Goal: Check status: Check status

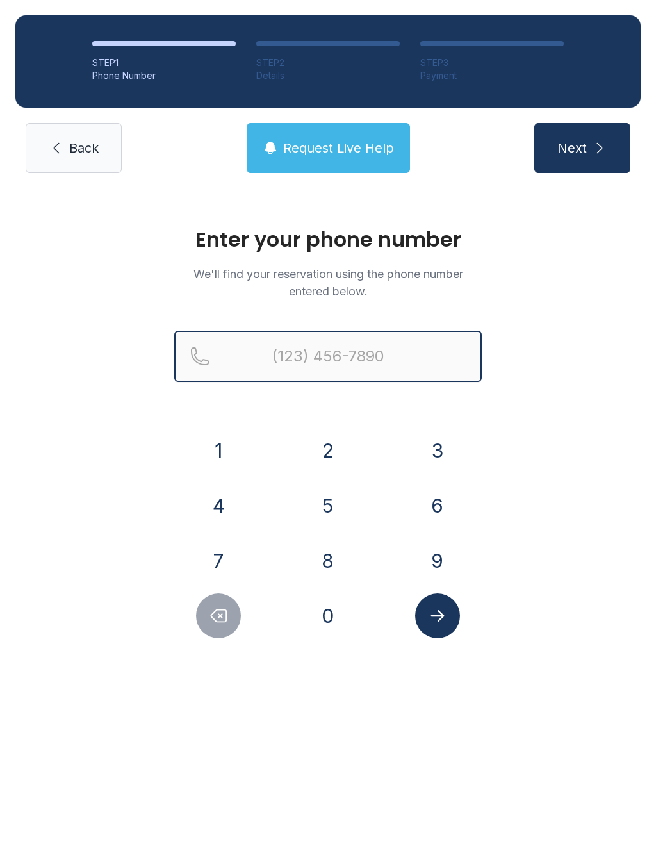
click at [335, 354] on input "Reservation phone number" at bounding box center [328, 356] width 308 height 51
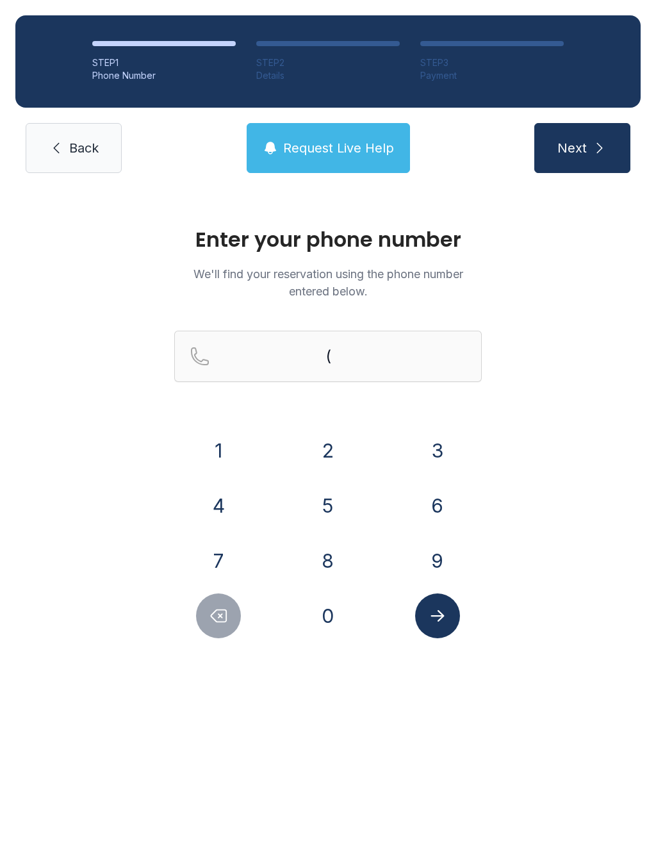
click at [221, 558] on button "7" at bounding box center [218, 560] width 45 height 45
click at [223, 460] on button "1" at bounding box center [218, 450] width 45 height 45
click at [437, 564] on button "9" at bounding box center [437, 560] width 45 height 45
click at [446, 509] on button "6" at bounding box center [437, 505] width 45 height 45
click at [320, 502] on button "5" at bounding box center [328, 505] width 45 height 45
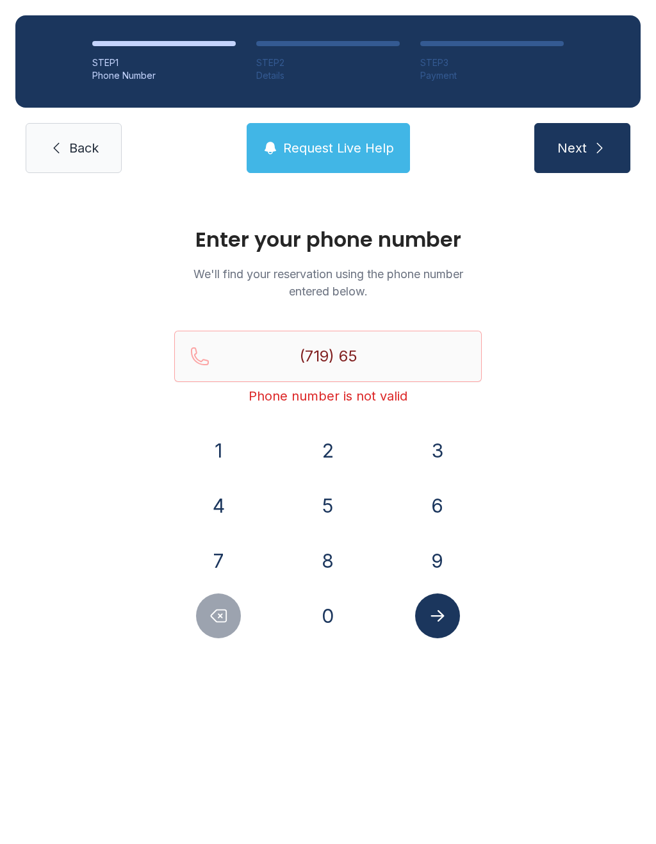
click at [445, 552] on button "9" at bounding box center [437, 560] width 45 height 45
click at [442, 551] on button "9" at bounding box center [437, 560] width 45 height 45
click at [328, 508] on button "5" at bounding box center [328, 505] width 45 height 45
click at [327, 508] on button "5" at bounding box center [328, 505] width 45 height 45
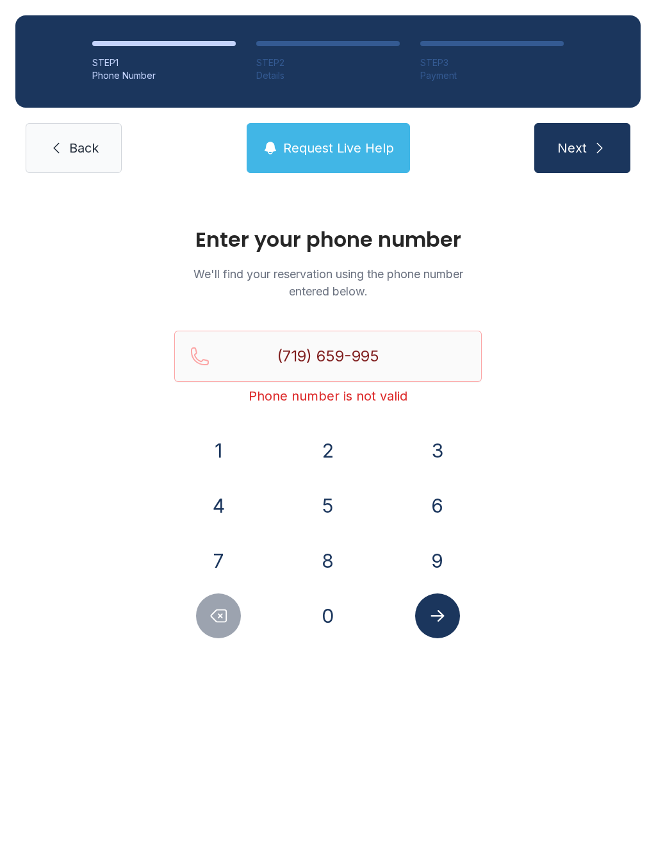
type input "[PHONE_NUMBER]"
click at [440, 614] on icon "Submit lookup form" at bounding box center [437, 615] width 19 height 19
click at [433, 632] on button "Submit lookup form" at bounding box center [437, 615] width 45 height 45
click at [381, 137] on button "Request Live Help" at bounding box center [328, 148] width 163 height 50
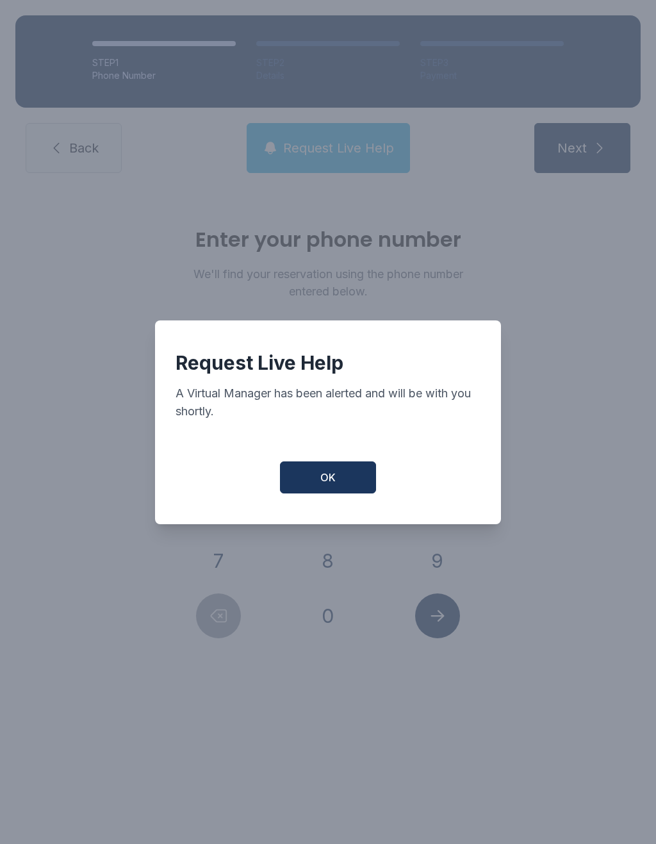
click at [346, 486] on button "OK" at bounding box center [328, 477] width 96 height 32
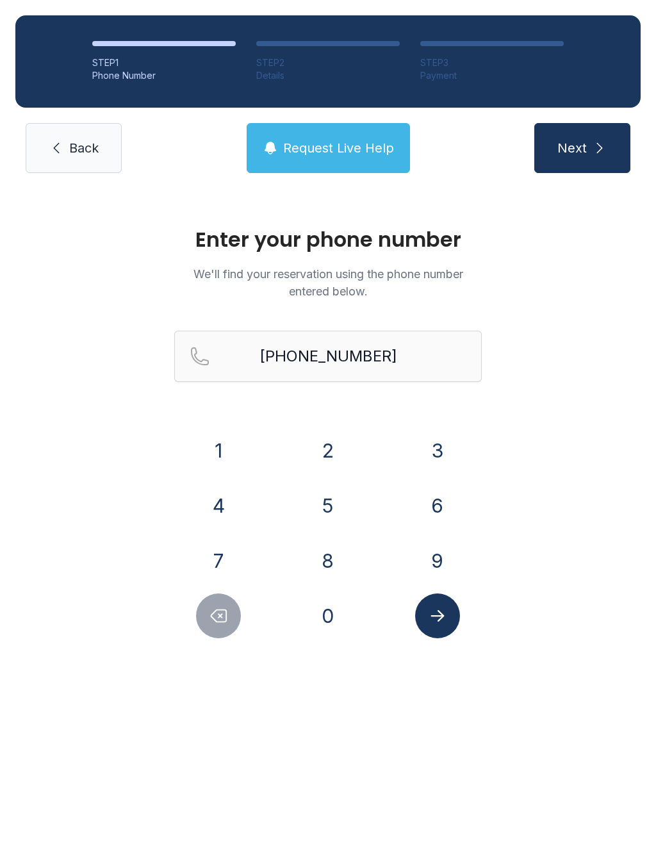
click at [78, 149] on span "Back" at bounding box center [83, 148] width 29 height 18
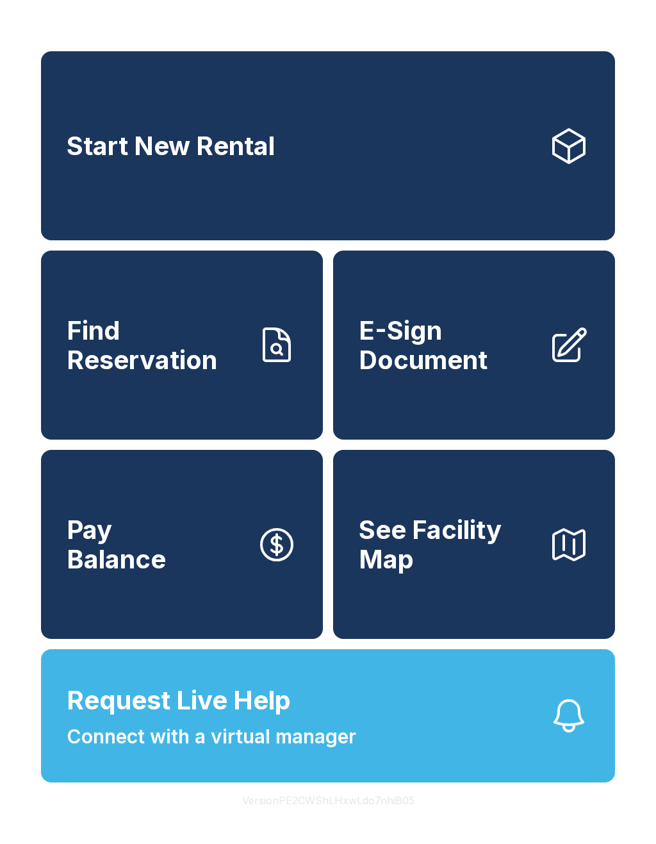
click at [122, 408] on link "Find Reservation" at bounding box center [182, 345] width 282 height 189
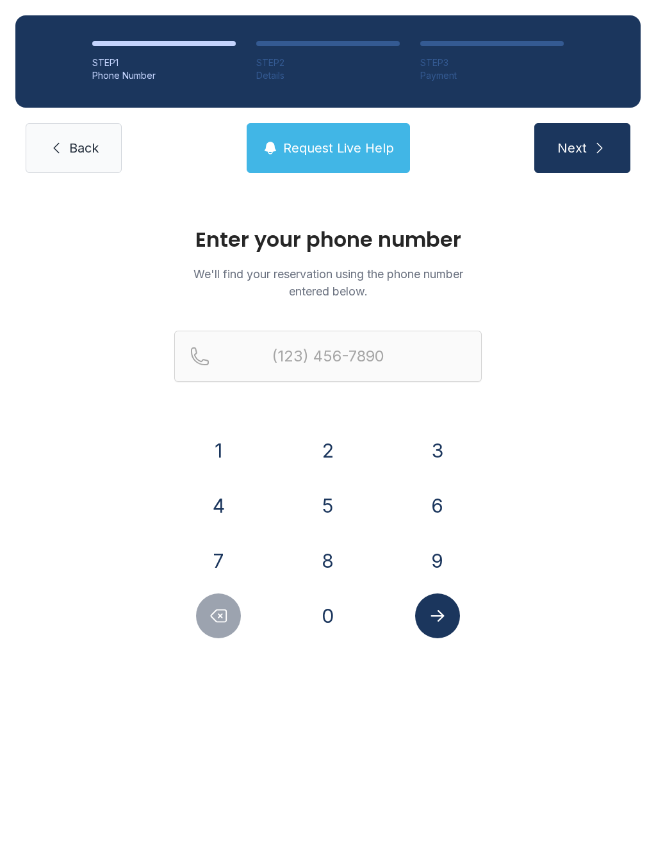
click at [218, 562] on button "7" at bounding box center [218, 560] width 45 height 45
click at [239, 458] on button "1" at bounding box center [218, 450] width 45 height 45
click at [449, 549] on button "9" at bounding box center [437, 560] width 45 height 45
click at [450, 499] on button "6" at bounding box center [437, 505] width 45 height 45
click at [354, 497] on div "5" at bounding box center [328, 505] width 89 height 45
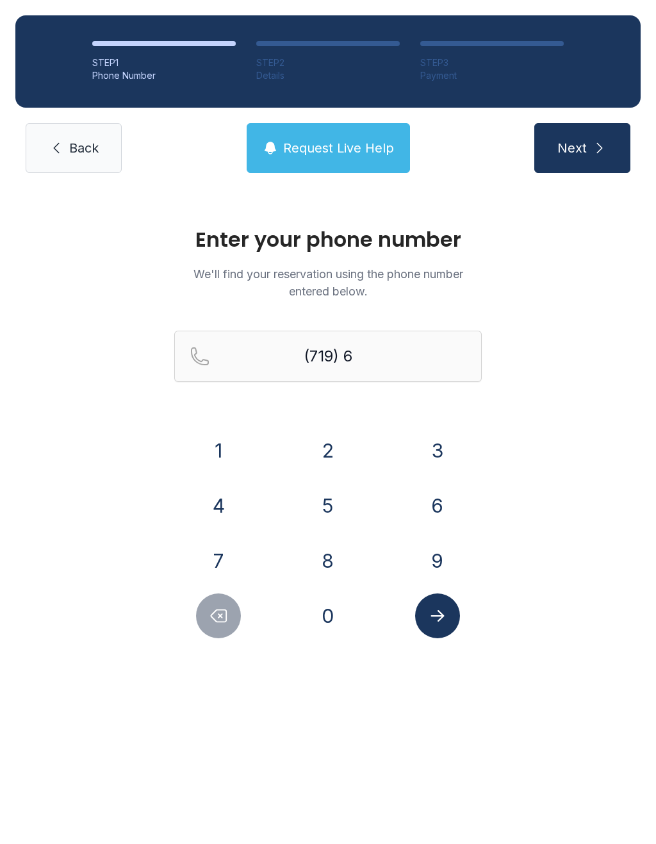
click at [342, 507] on button "5" at bounding box center [328, 505] width 45 height 45
click at [451, 552] on button "9" at bounding box center [437, 560] width 45 height 45
click at [452, 554] on button "9" at bounding box center [437, 560] width 45 height 45
click at [450, 560] on button "9" at bounding box center [437, 560] width 45 height 45
click at [336, 502] on button "5" at bounding box center [328, 505] width 45 height 45
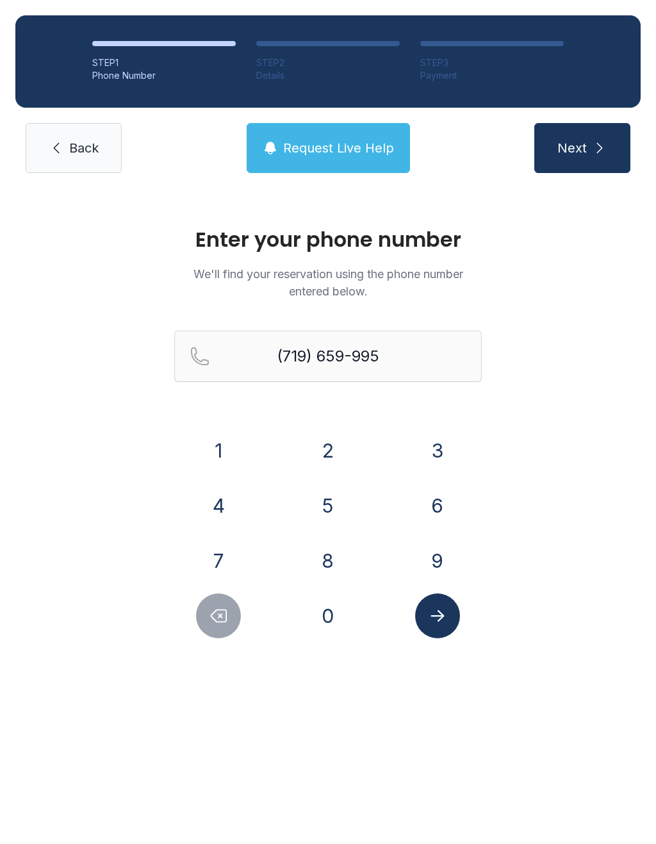
click at [336, 501] on button "5" at bounding box center [328, 505] width 45 height 45
type input "[PHONE_NUMBER]"
click at [443, 612] on icon "Submit lookup form" at bounding box center [437, 615] width 19 height 19
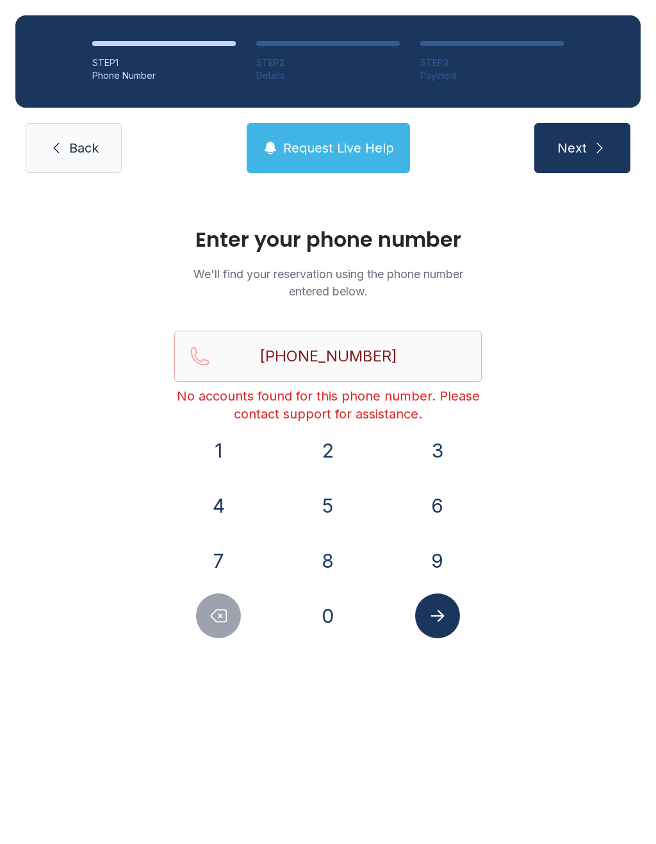
click at [337, 145] on span "Request Live Help" at bounding box center [338, 148] width 111 height 18
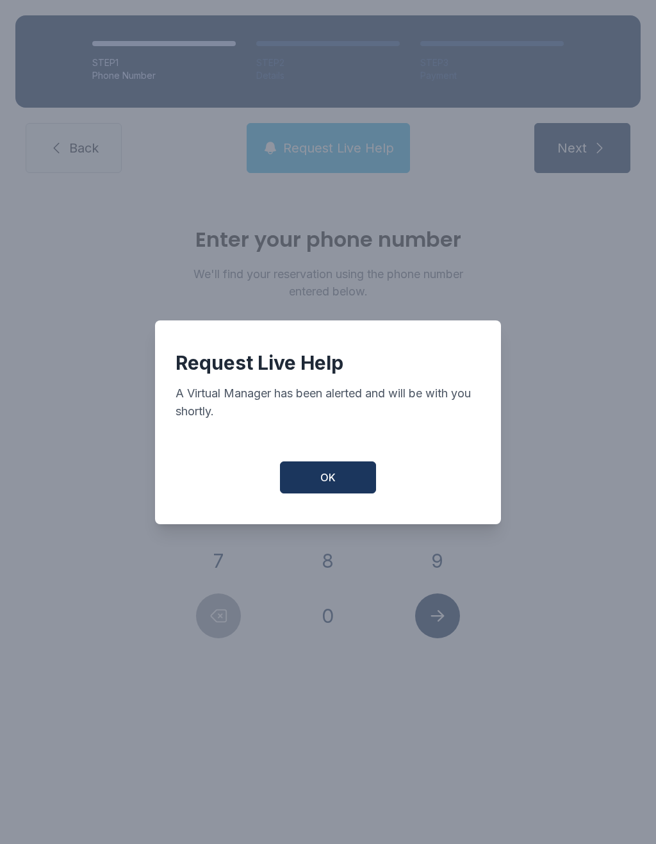
click at [351, 485] on button "OK" at bounding box center [328, 477] width 96 height 32
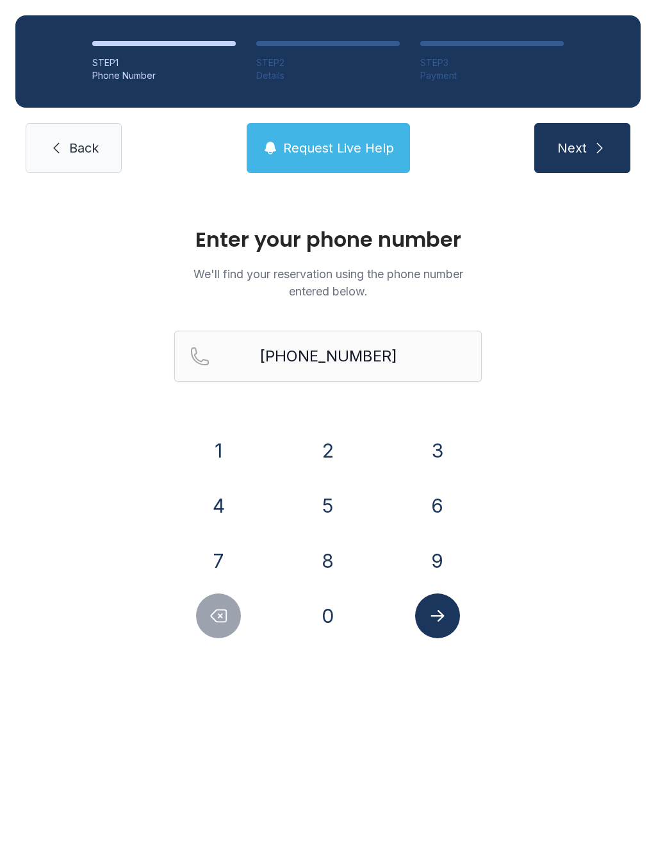
click at [324, 131] on button "Request Live Help" at bounding box center [328, 148] width 163 height 50
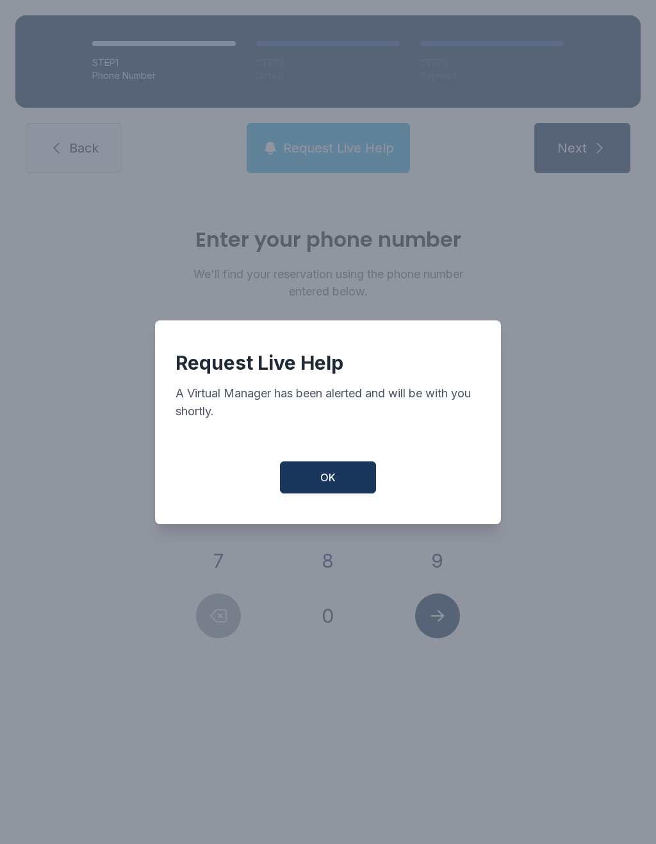
click at [340, 483] on button "OK" at bounding box center [328, 477] width 96 height 32
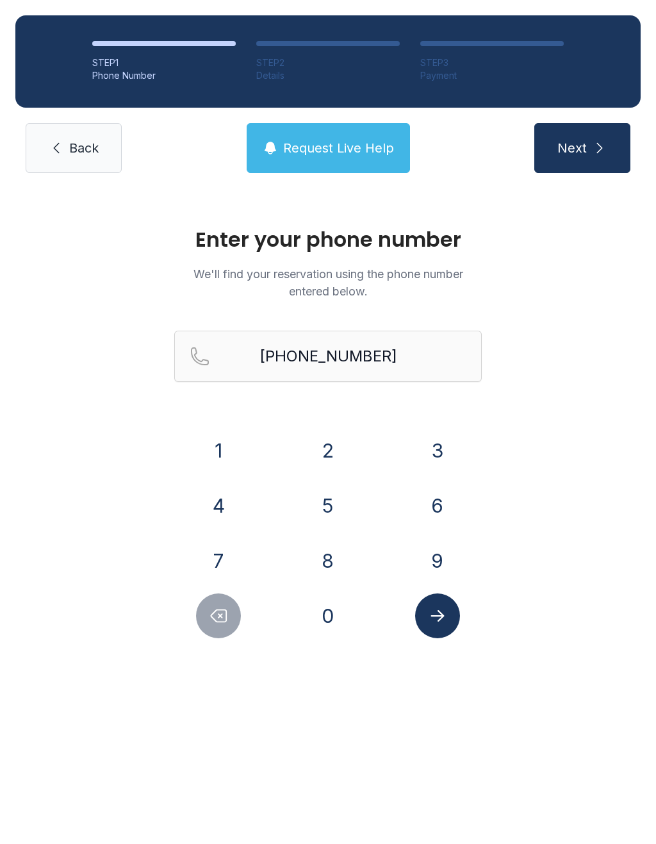
click at [346, 153] on span "Request Live Help" at bounding box center [338, 148] width 111 height 18
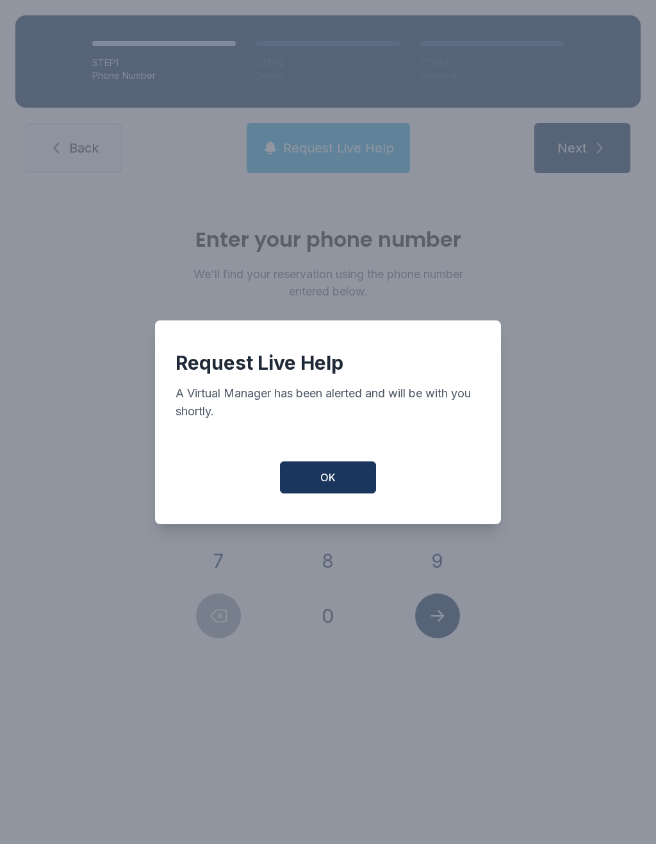
click at [327, 485] on span "OK" at bounding box center [327, 477] width 15 height 15
